Goal: Communication & Community: Answer question/provide support

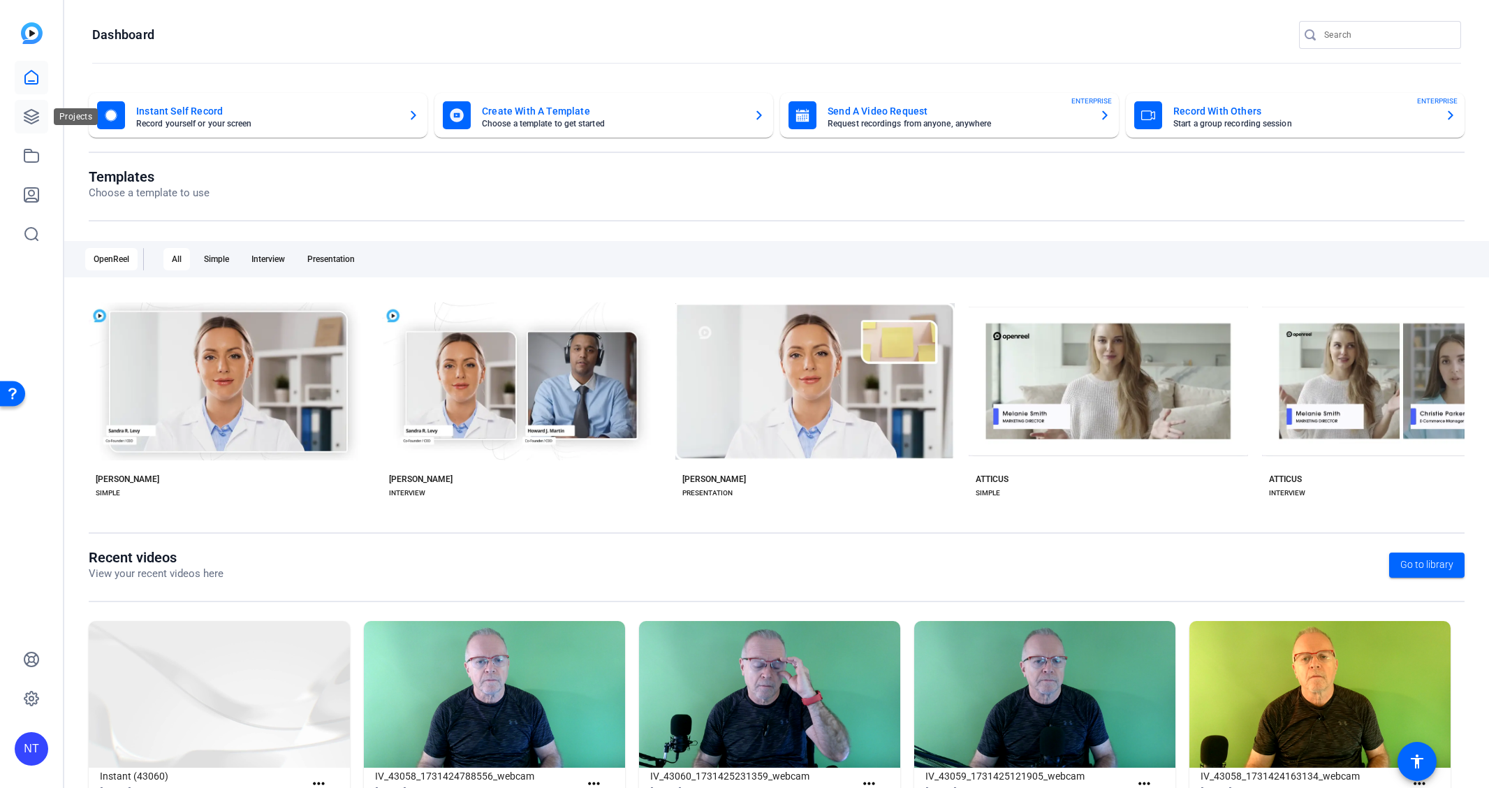
click at [35, 115] on icon at bounding box center [31, 116] width 17 height 17
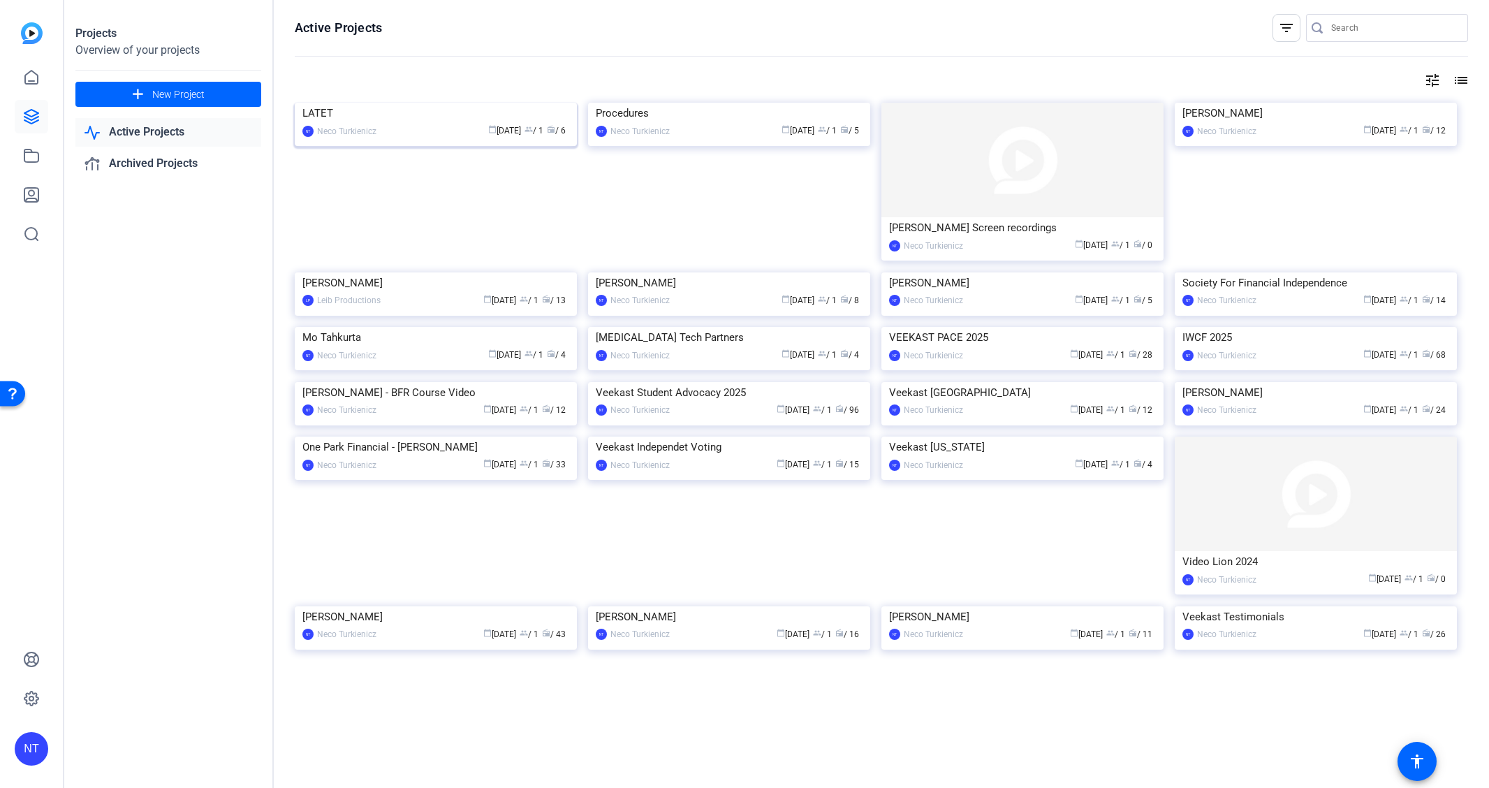
click at [450, 103] on img at bounding box center [436, 103] width 282 height 0
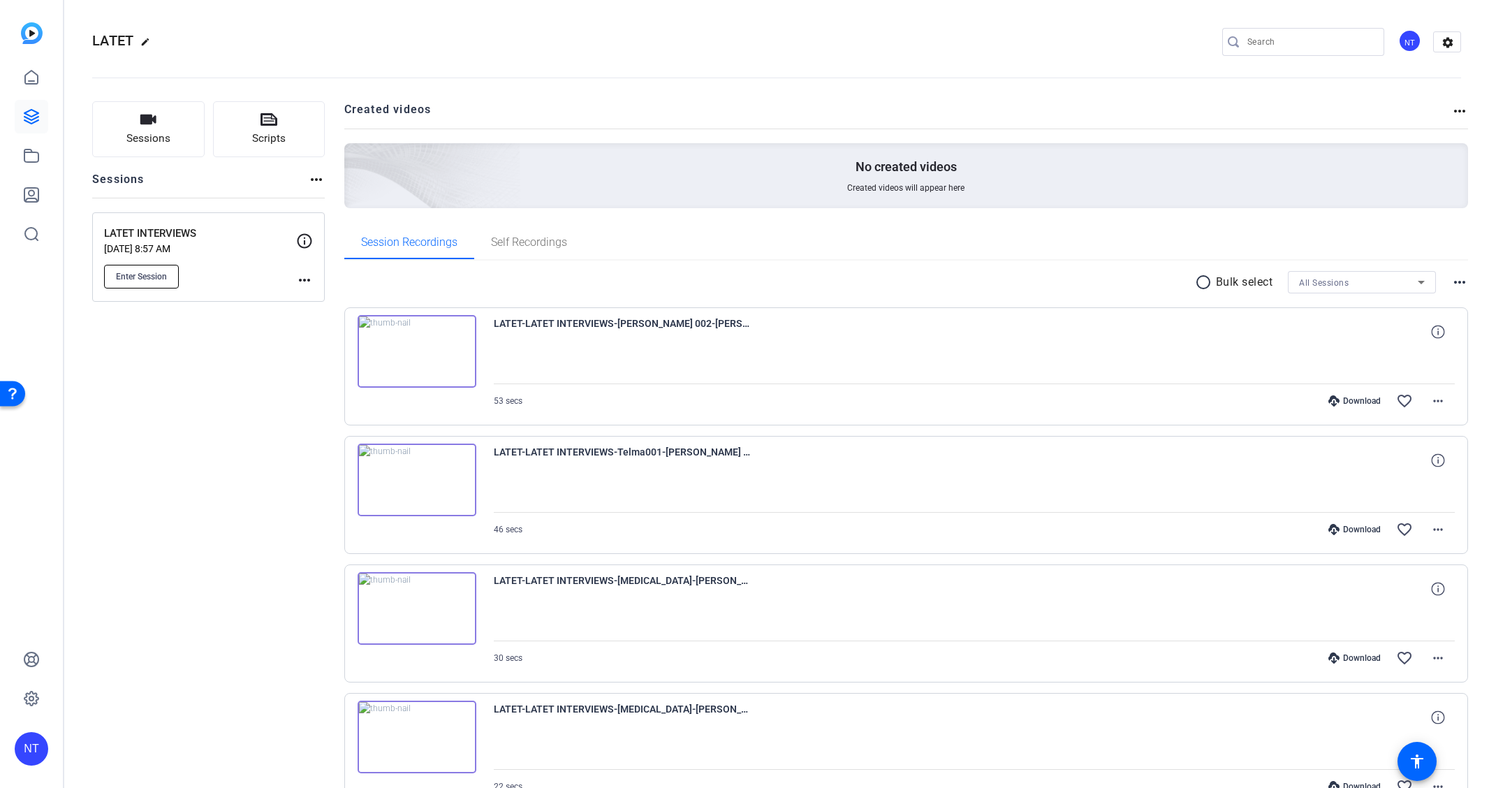
click at [150, 277] on span "Enter Session" at bounding box center [141, 276] width 51 height 11
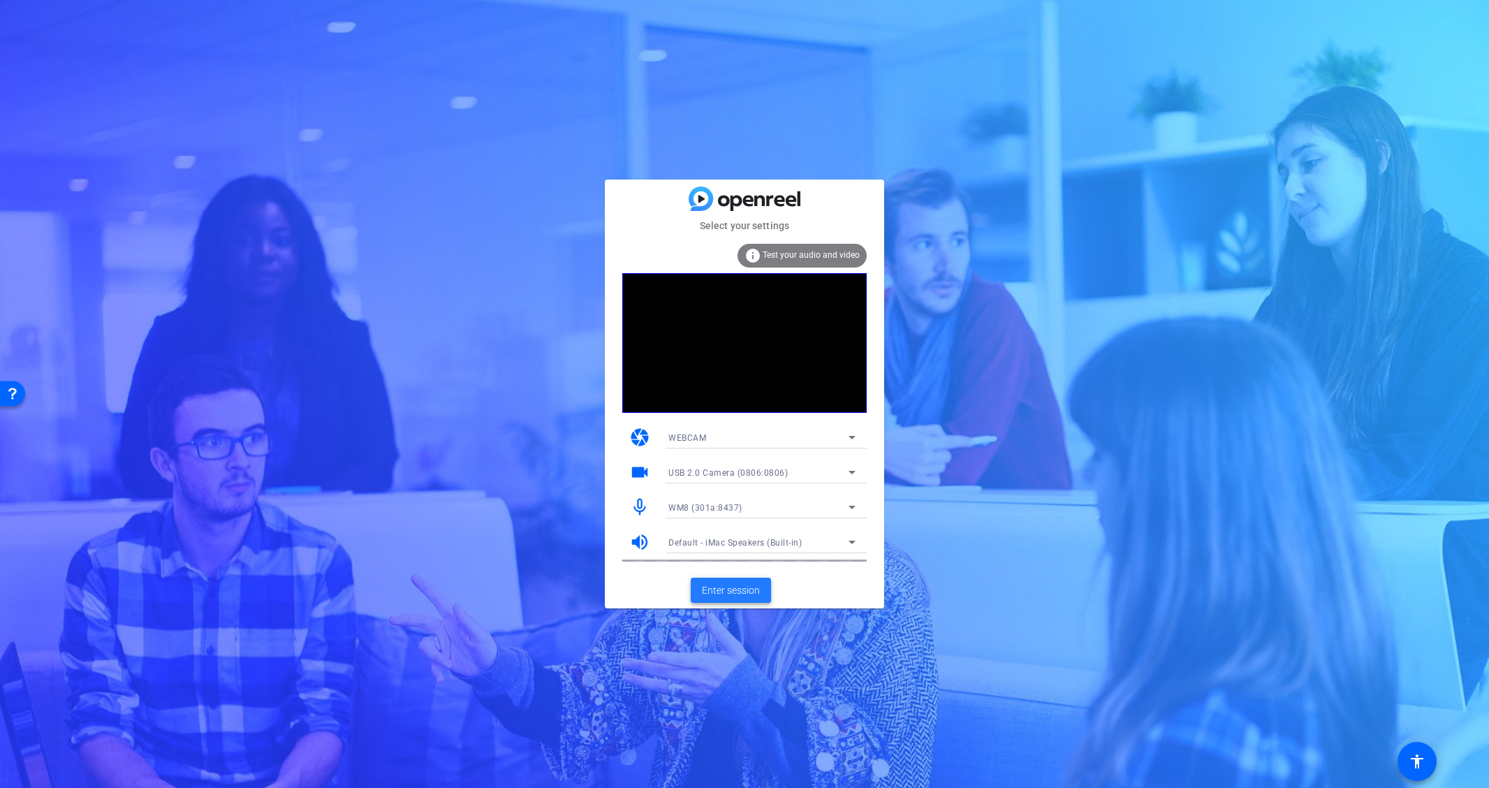
click at [728, 587] on span "Enter session" at bounding box center [731, 590] width 58 height 15
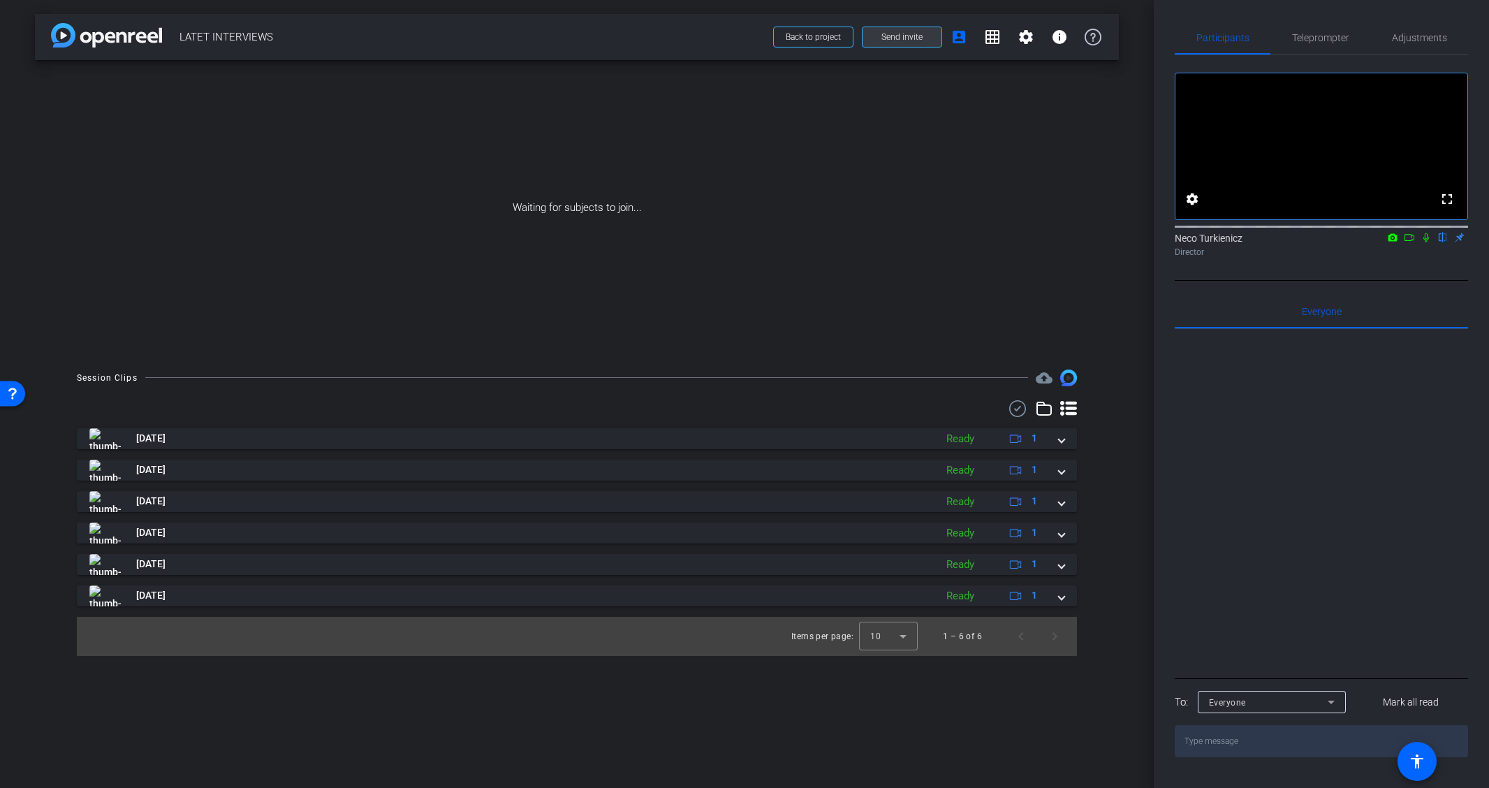
click at [904, 35] on span "Send invite" at bounding box center [901, 36] width 41 height 11
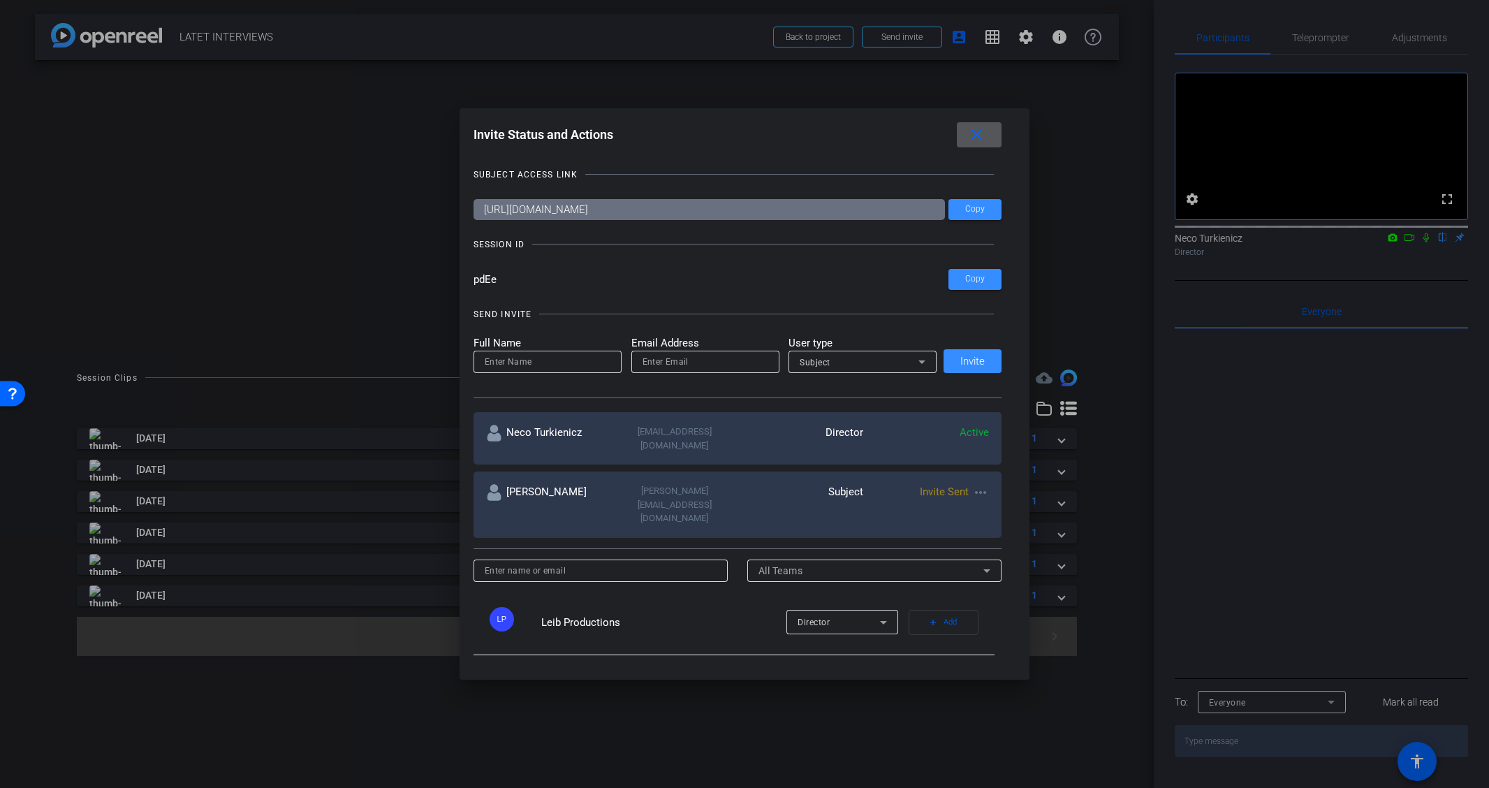
click at [982, 484] on mat-icon "more_horiz" at bounding box center [980, 492] width 17 height 17
click at [1019, 518] on span "Re-Send Invite" at bounding box center [1035, 521] width 105 height 17
